Goal: Transaction & Acquisition: Purchase product/service

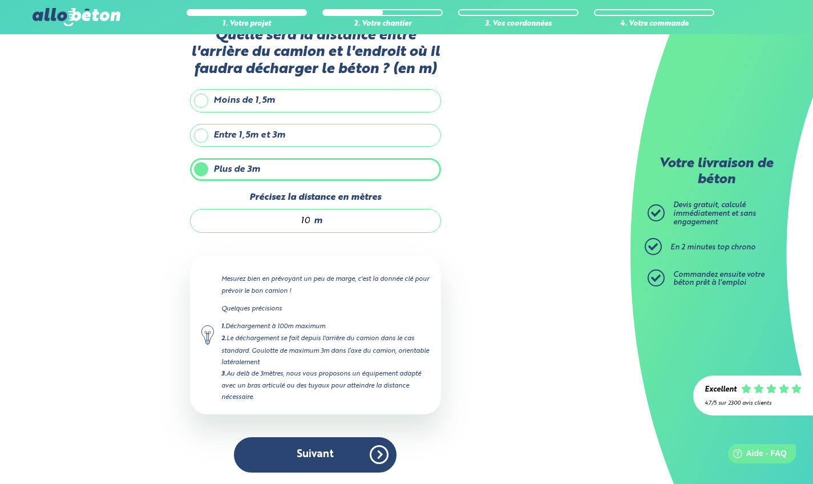
click at [348, 457] on button "Suivant" at bounding box center [315, 454] width 163 height 35
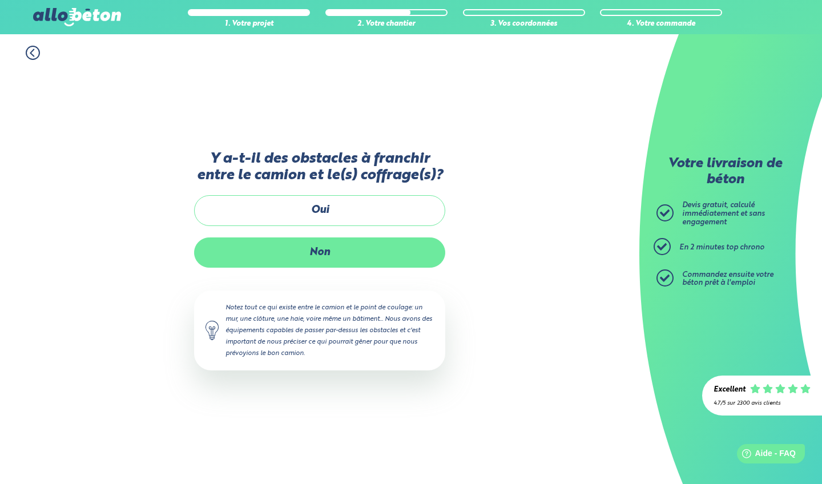
click at [289, 251] on label "Non" at bounding box center [319, 252] width 251 height 30
click at [0, 0] on input "Non" at bounding box center [0, 0] width 0 height 0
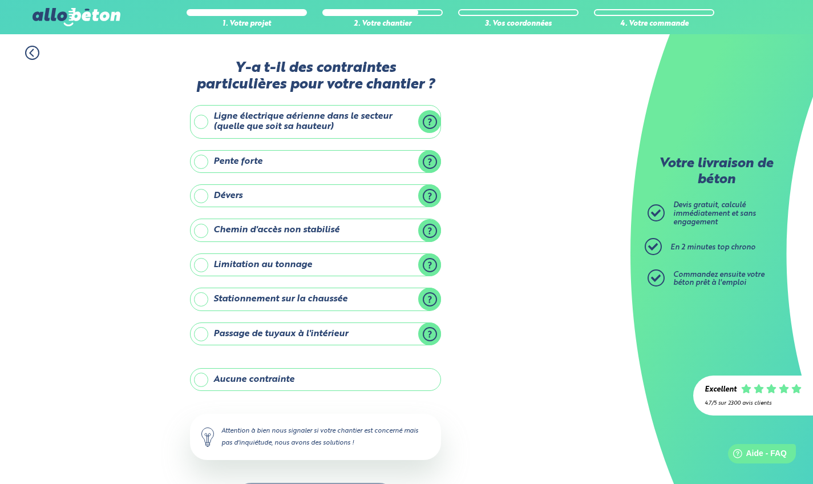
click at [202, 118] on label "Ligne électrique aérienne dans le secteur (quelle que soit sa hauteur)" at bounding box center [315, 122] width 251 height 34
click at [0, 0] on input "Ligne électrique aérienne dans le secteur (quelle que soit sa hauteur)" at bounding box center [0, 0] width 0 height 0
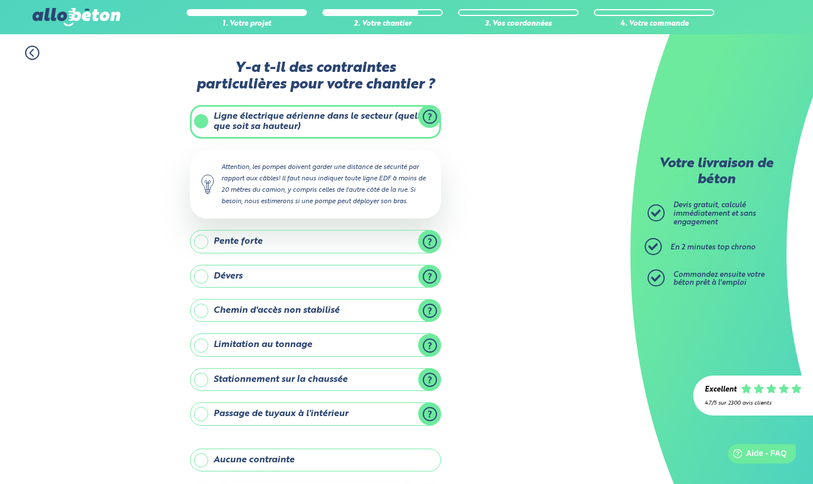
click at [163, 189] on div "1. Votre projet 2. Votre chantier 3. Vos coordonnées 4. Votre commande Y-a t-il…" at bounding box center [315, 321] width 631 height 575
click at [491, 198] on div "1. Votre projet 2. Votre chantier 3. Vos coordonnées 4. Votre commande Y-a t-il…" at bounding box center [315, 321] width 631 height 575
click at [198, 120] on label "Ligne électrique aérienne dans le secteur (quelle que soit sa hauteur)" at bounding box center [315, 122] width 251 height 34
click at [0, 0] on input "Ligne électrique aérienne dans le secteur (quelle que soit sa hauteur)" at bounding box center [0, 0] width 0 height 0
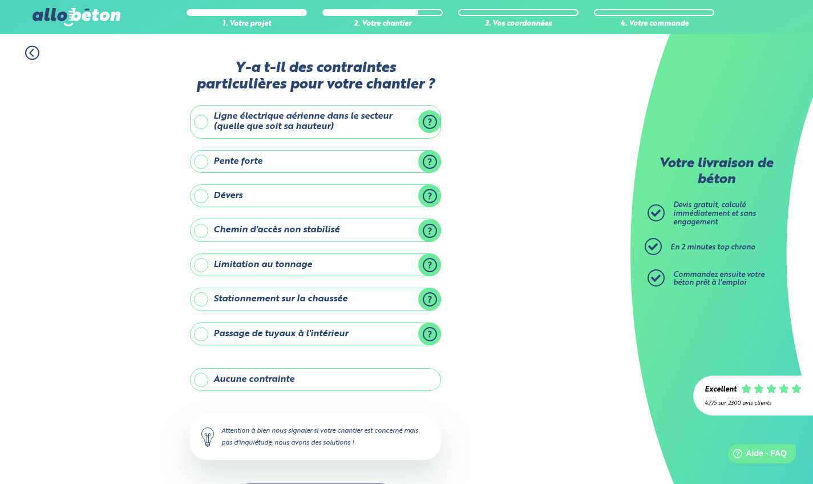
click at [202, 377] on label "Aucune contrainte" at bounding box center [315, 379] width 251 height 23
click at [0, 0] on input "Aucune contrainte" at bounding box center [0, 0] width 0 height 0
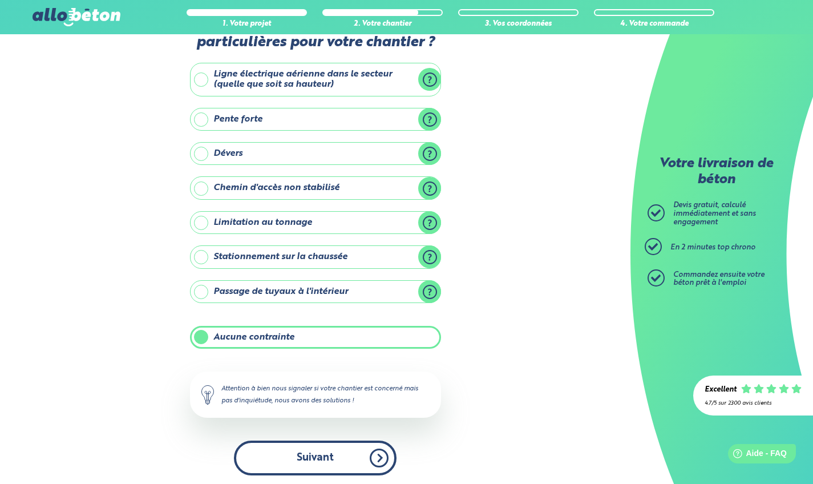
click at [370, 455] on button "Suivant" at bounding box center [315, 458] width 163 height 35
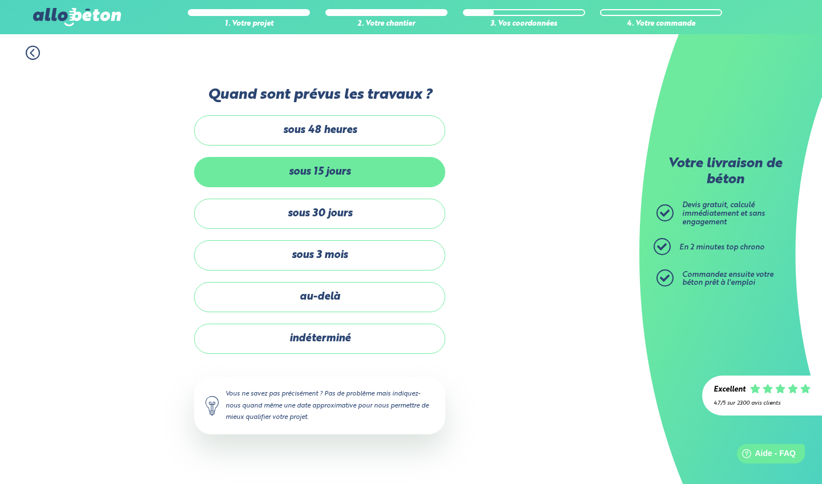
click at [269, 165] on label "sous 15 jours" at bounding box center [319, 172] width 251 height 30
click at [0, 0] on input "sous 15 jours" at bounding box center [0, 0] width 0 height 0
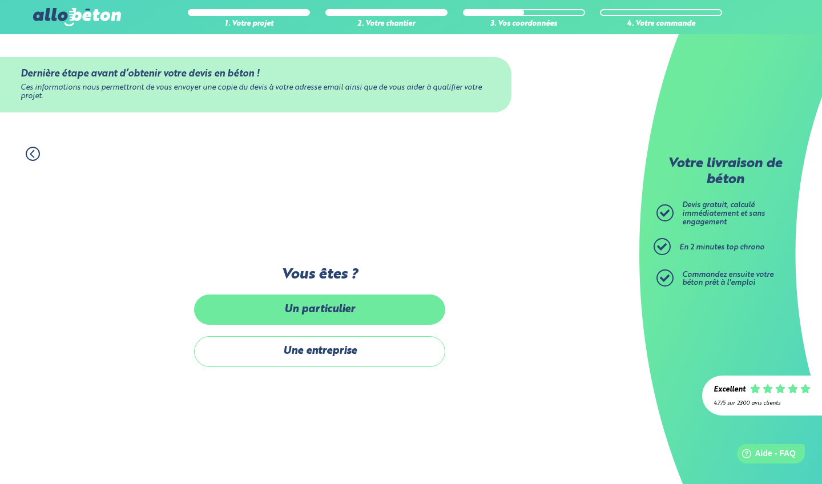
click at [360, 309] on label "Un particulier" at bounding box center [319, 310] width 251 height 30
click at [0, 0] on input "Un particulier" at bounding box center [0, 0] width 0 height 0
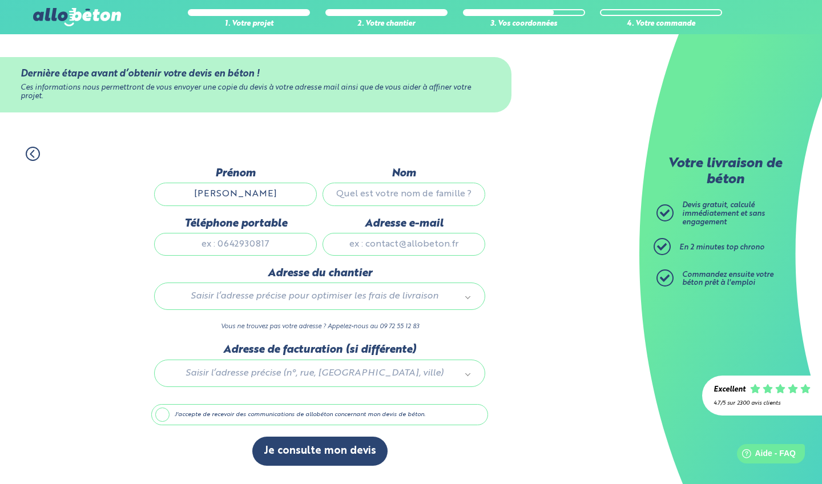
type input "[PERSON_NAME]"
type input "braquehais"
type input "0617794061"
type input "[PERSON_NAME][EMAIL_ADDRESS][DOMAIN_NAME]"
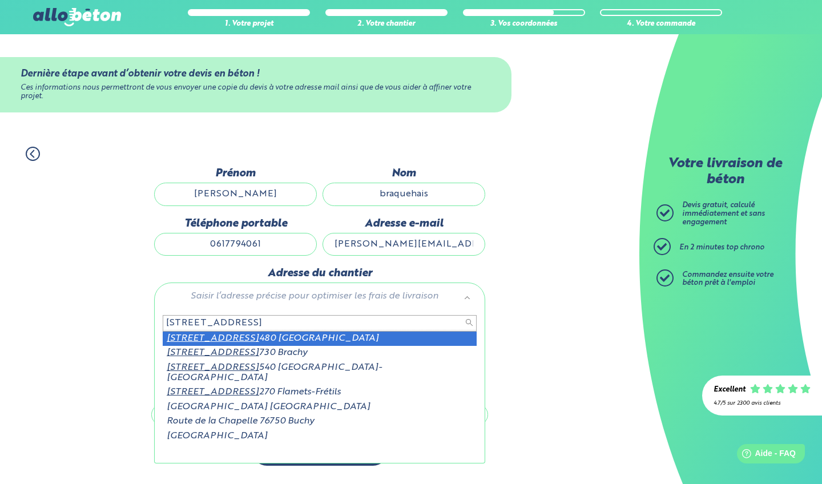
type input "[STREET_ADDRESS]"
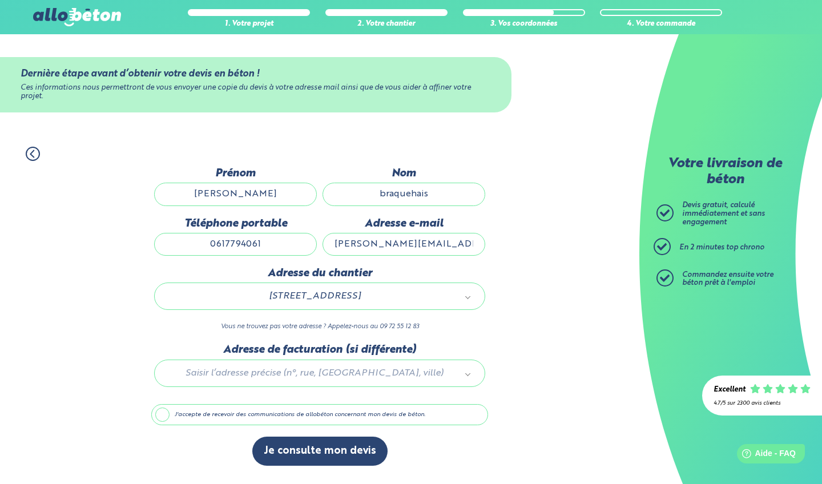
click at [163, 415] on label "J'accepte de recevoir des communications de allobéton concernant mon devis de b…" at bounding box center [319, 415] width 337 height 22
click at [0, 0] on input "J'accepte de recevoir des communications de allobéton concernant mon devis de b…" at bounding box center [0, 0] width 0 height 0
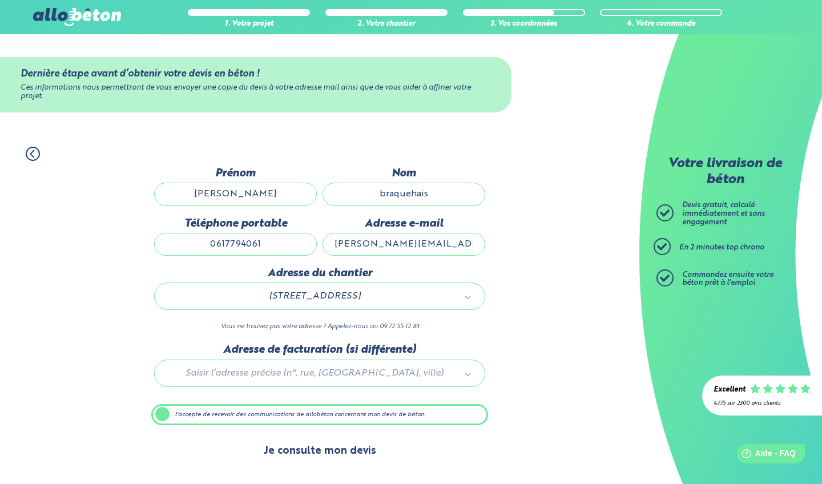
click at [290, 455] on button "Je consulte mon devis" at bounding box center [319, 451] width 135 height 29
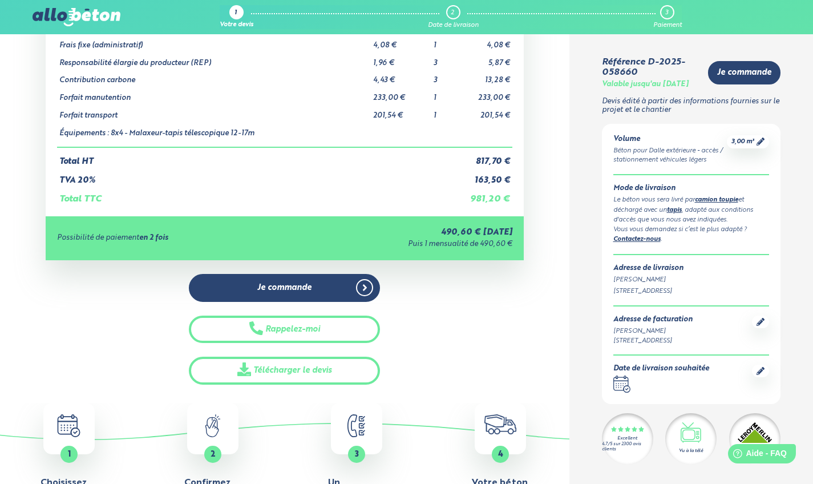
scroll to position [120, 0]
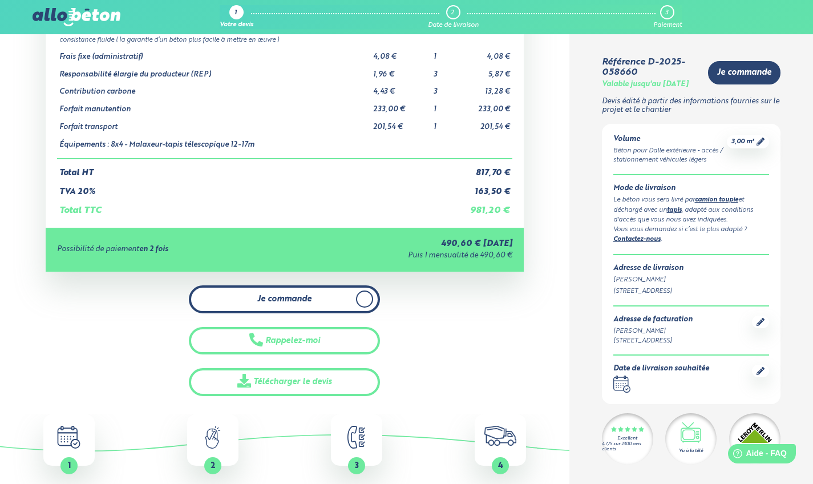
click at [335, 285] on link "Je commande" at bounding box center [284, 299] width 191 height 28
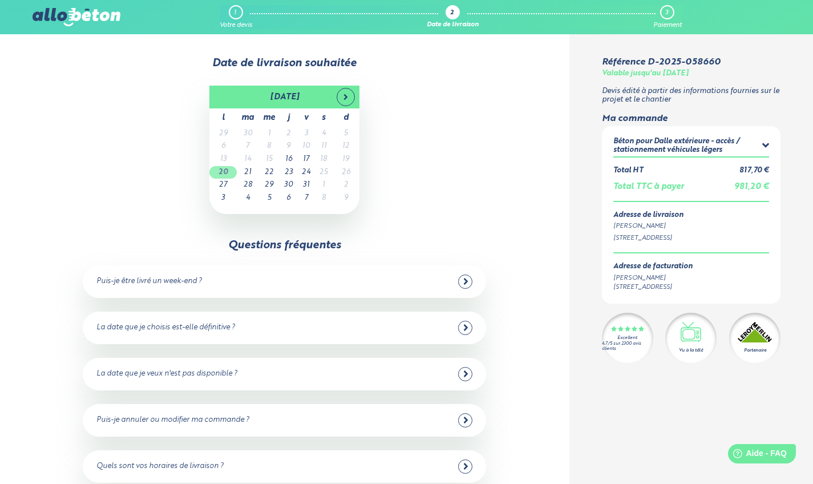
click at [223, 171] on td "20" at bounding box center [223, 172] width 27 height 13
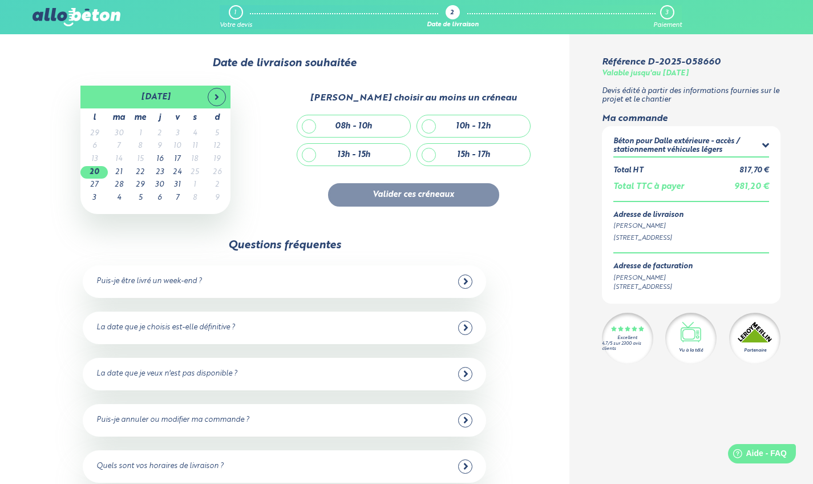
click at [426, 120] on div "10h - 12h" at bounding box center [473, 126] width 113 height 22
checkbox input "true"
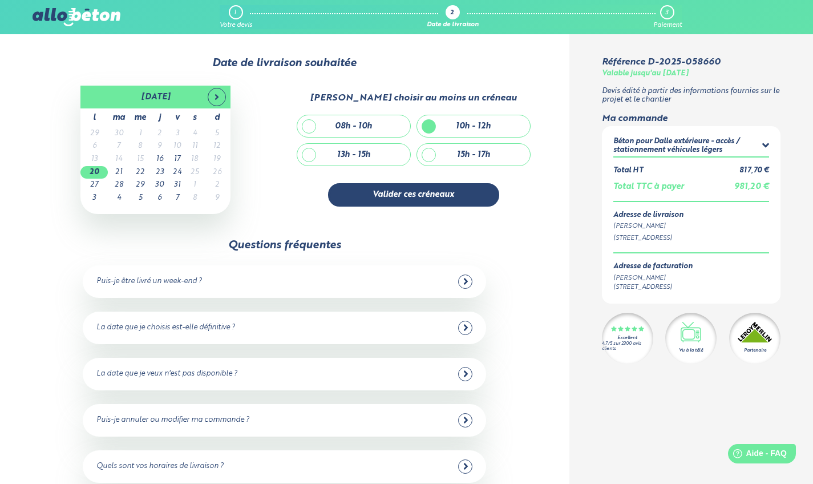
click at [308, 122] on div "08h - 10h" at bounding box center [353, 126] width 113 height 22
click at [315, 118] on div "08h - 10h" at bounding box center [353, 126] width 113 height 22
click at [312, 120] on div "08h - 10h" at bounding box center [353, 126] width 113 height 22
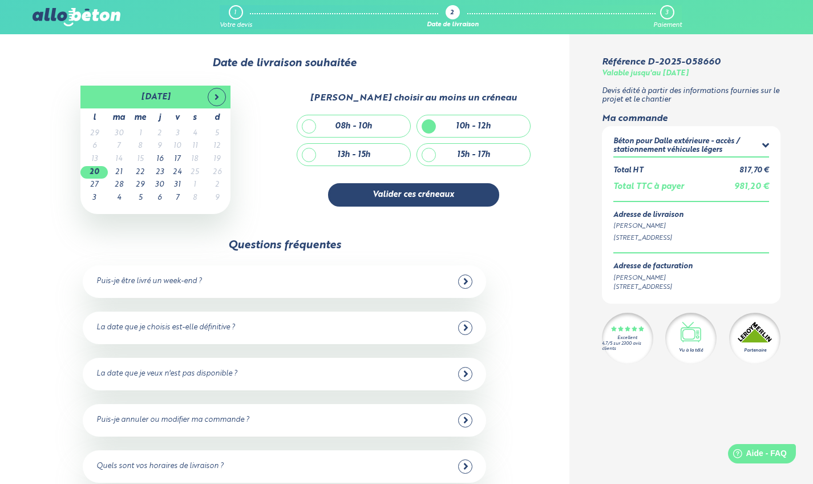
click at [312, 120] on div "08h - 10h" at bounding box center [353, 126] width 113 height 22
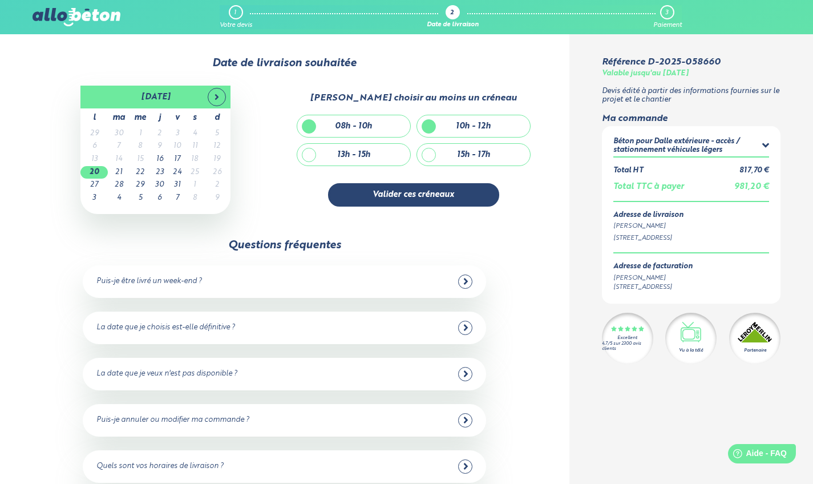
click at [310, 121] on div "08h - 10h" at bounding box center [353, 126] width 113 height 22
checkbox input "false"
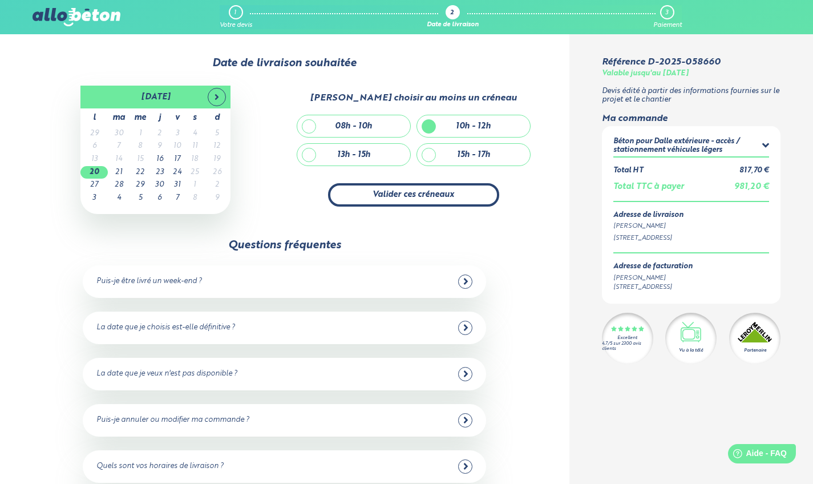
click at [374, 189] on button "Valider ces créneaux" at bounding box center [413, 194] width 171 height 23
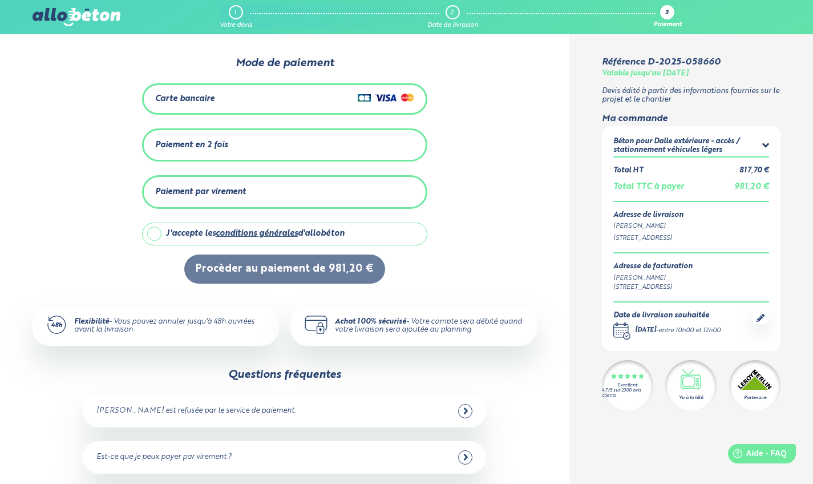
click at [190, 139] on div "Paiement en 2 fois" at bounding box center [284, 145] width 259 height 19
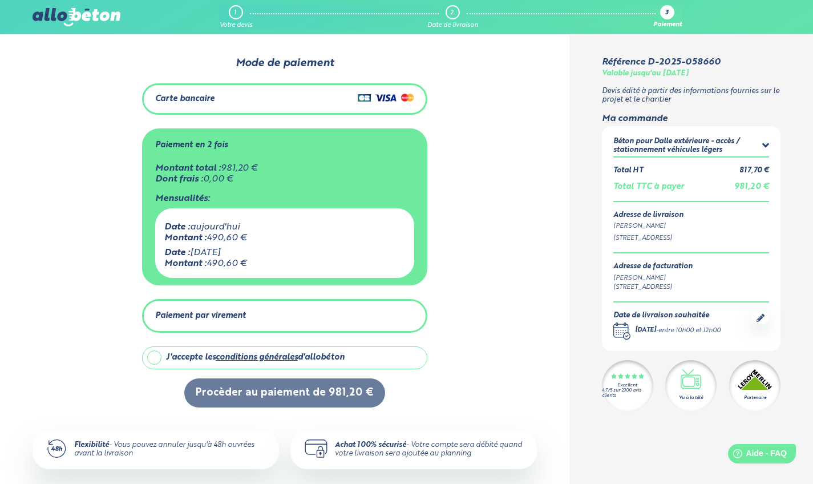
click at [271, 249] on div "Date : 14 novembre 2025" at bounding box center [284, 253] width 241 height 10
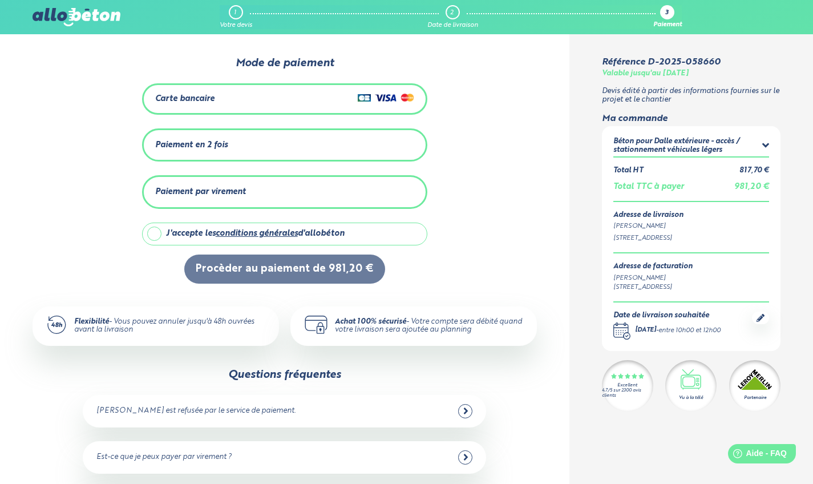
click at [180, 138] on div "Paiement en 2 fois" at bounding box center [284, 145] width 259 height 19
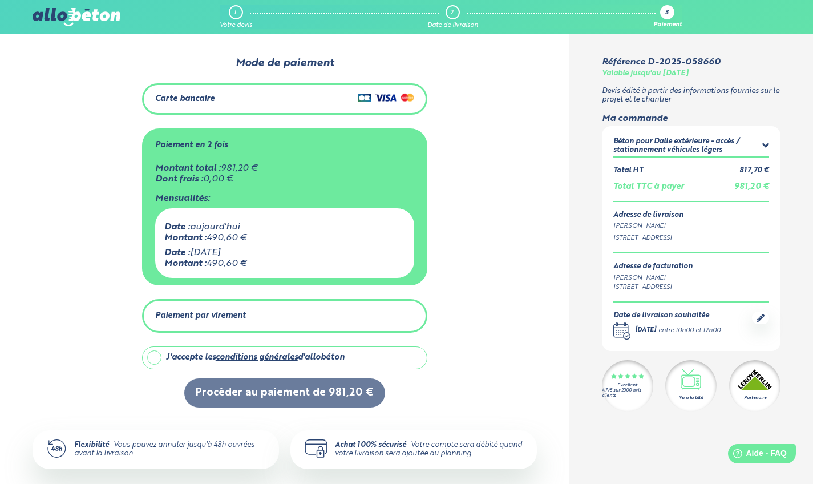
click at [250, 105] on div "Carte bancaire" at bounding box center [284, 99] width 259 height 17
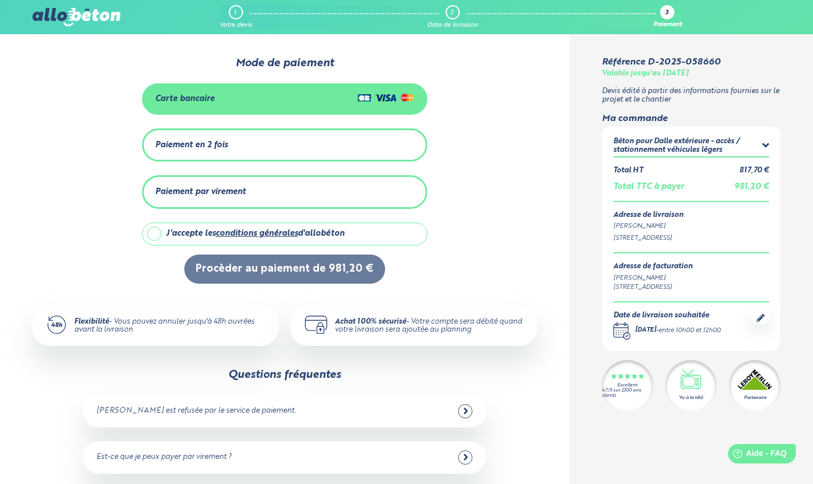
click at [235, 152] on div "Paiement en 2 fois" at bounding box center [284, 145] width 259 height 19
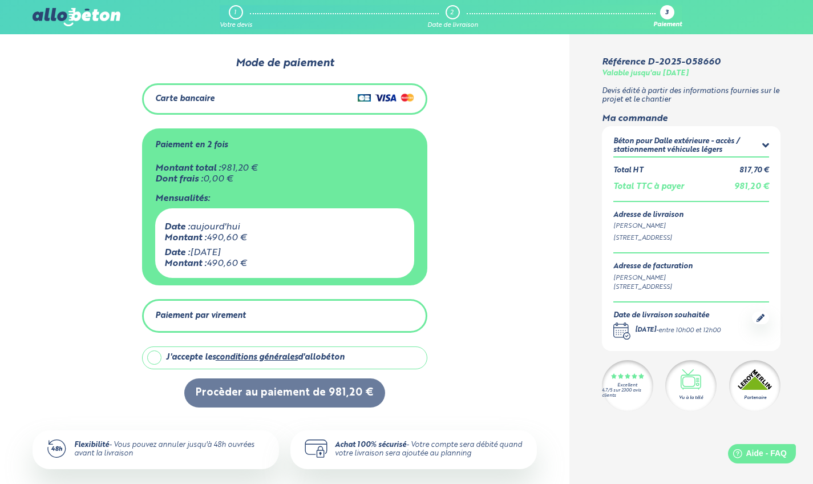
click at [160, 311] on div "Paiement par virement" at bounding box center [200, 316] width 91 height 10
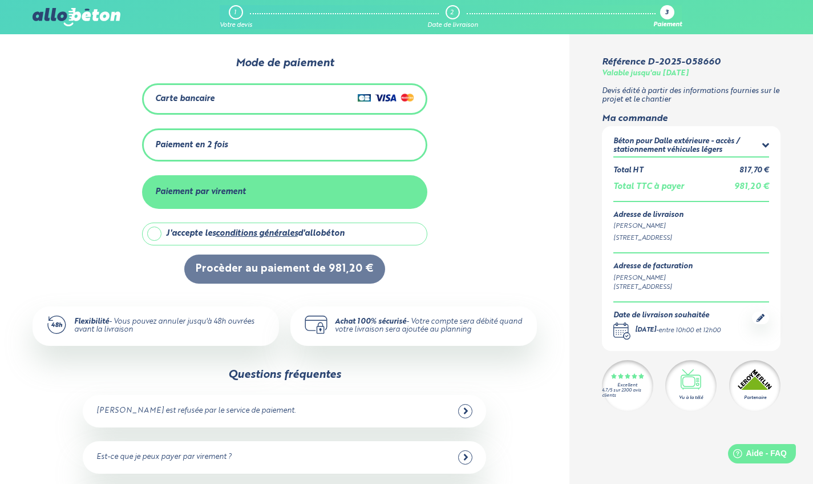
click at [223, 99] on div "Carte bancaire" at bounding box center [284, 99] width 259 height 17
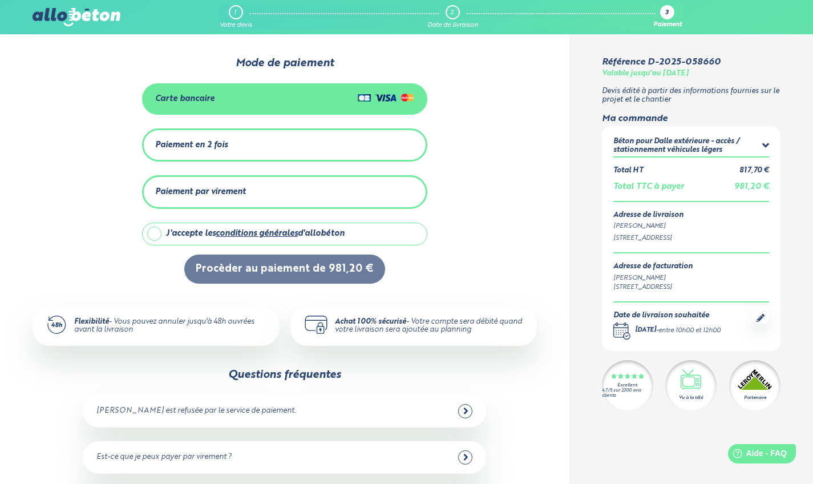
click at [221, 143] on div "Paiement en 2 fois" at bounding box center [191, 145] width 73 height 10
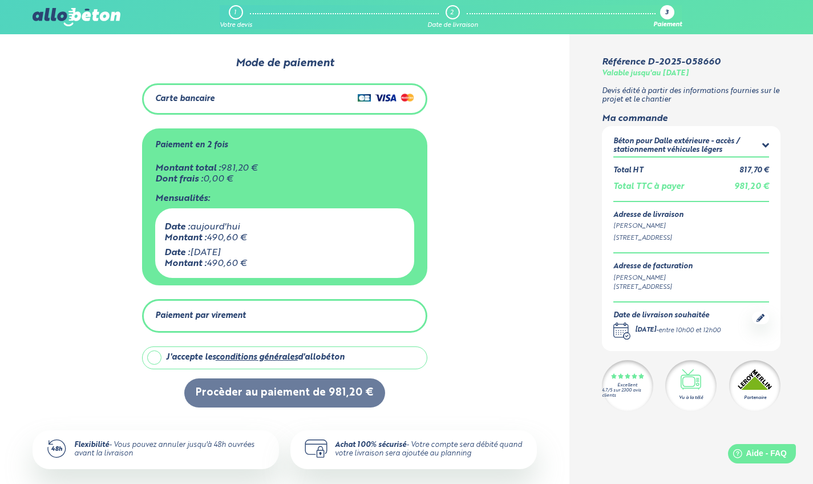
click at [223, 94] on div "Carte bancaire" at bounding box center [284, 99] width 259 height 17
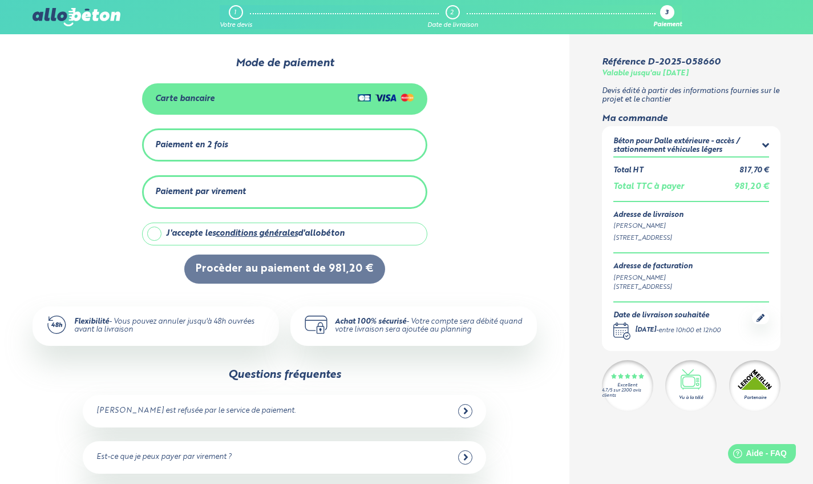
click at [207, 140] on div "Paiement en 2 fois" at bounding box center [191, 145] width 73 height 10
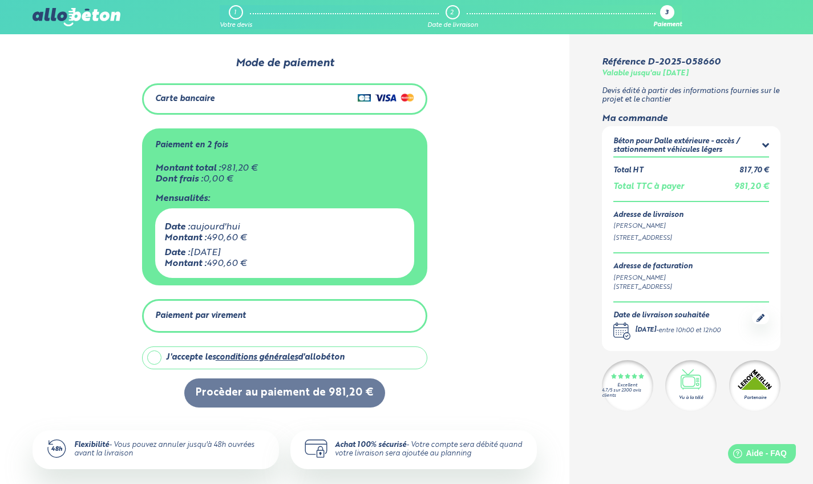
click at [151, 355] on label "J'accepte les conditions générales d'allobéton" at bounding box center [284, 358] width 285 height 23
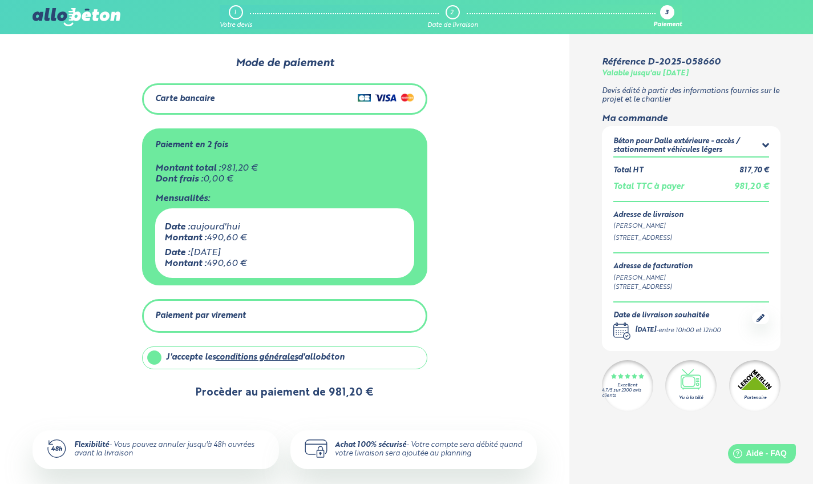
click at [243, 394] on button "Procèder au paiement de 981,20 €" at bounding box center [284, 392] width 201 height 29
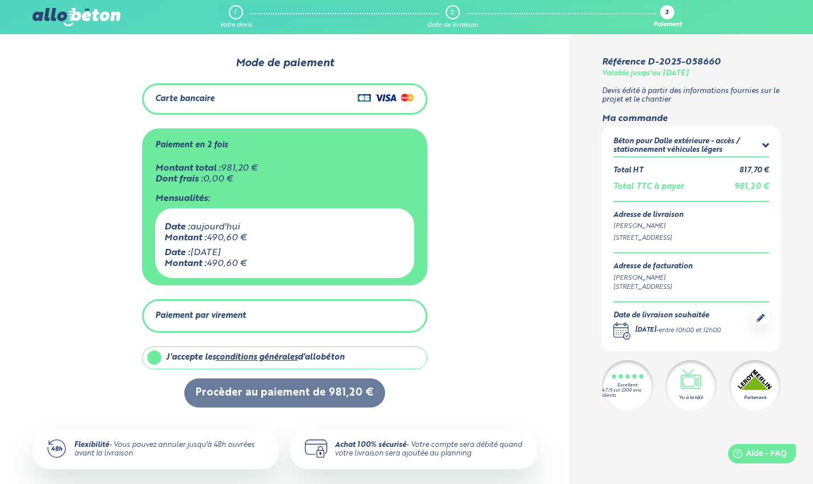
click at [130, 244] on div "0 1 2 Mode de paiement Carte bancaire Paiement en 2 fois Montant total : 981,20…" at bounding box center [285, 232] width 505 height 351
click at [150, 352] on label "J'accepte les conditions générales d'allobéton" at bounding box center [284, 358] width 285 height 23
click at [224, 107] on div "Carte bancaire" at bounding box center [284, 98] width 285 height 31
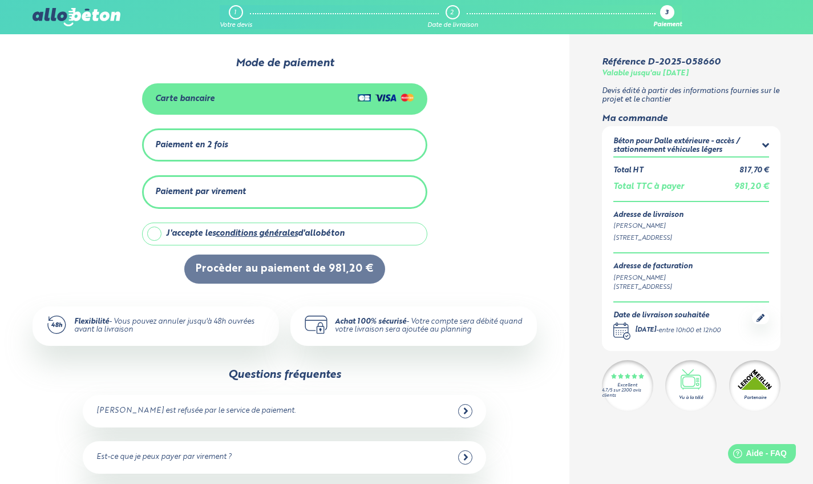
click at [152, 155] on div "Paiement en 2 fois Montant total : 981,20 € Dont frais : 0,00 € Mensualités: Da…" at bounding box center [284, 145] width 285 height 34
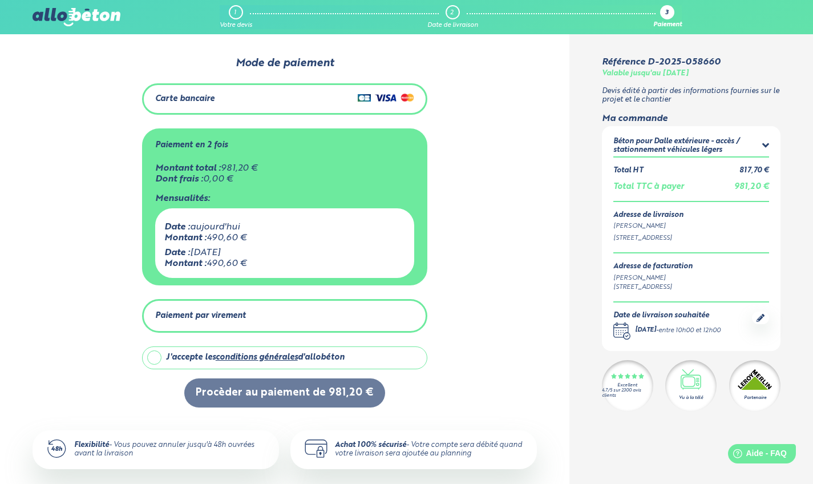
click at [178, 105] on div "Carte bancaire" at bounding box center [284, 99] width 259 height 17
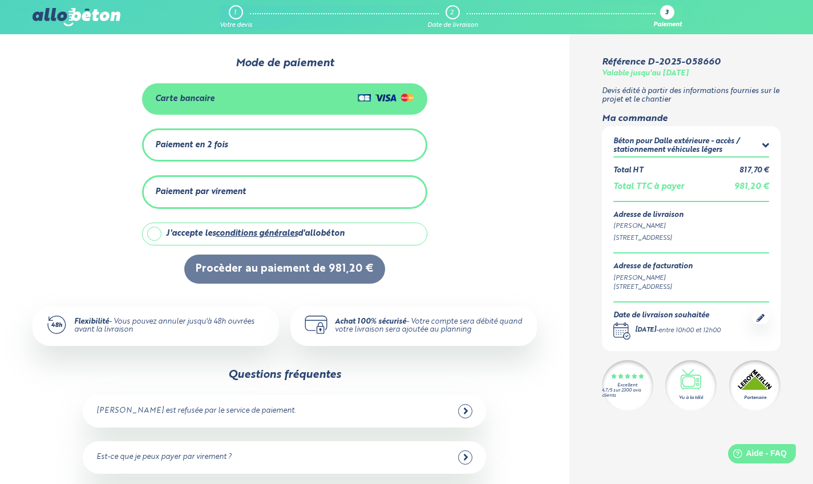
click at [154, 236] on label "J'accepte les conditions générales d'allobéton" at bounding box center [284, 234] width 285 height 23
checkbox input "true"
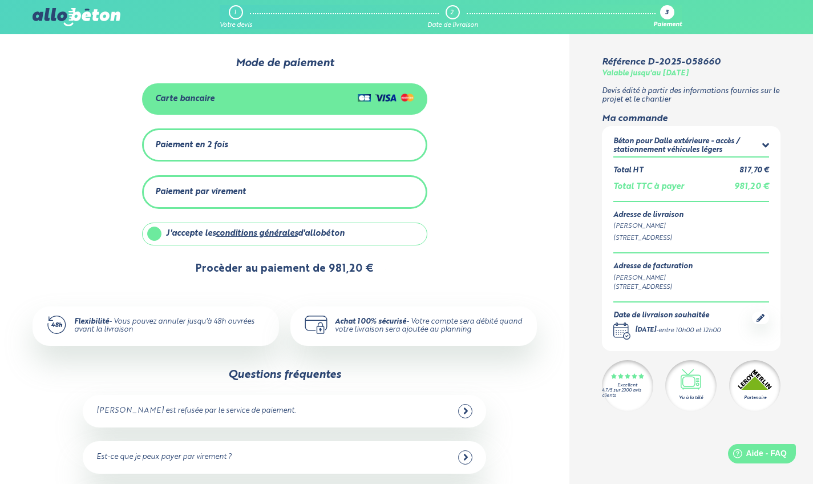
click at [243, 273] on button "Procèder au paiement de 981,20 €" at bounding box center [284, 269] width 201 height 29
click at [242, 270] on button "Procèder au paiement de 981,20 €" at bounding box center [284, 269] width 201 height 29
